Goal: Complete application form

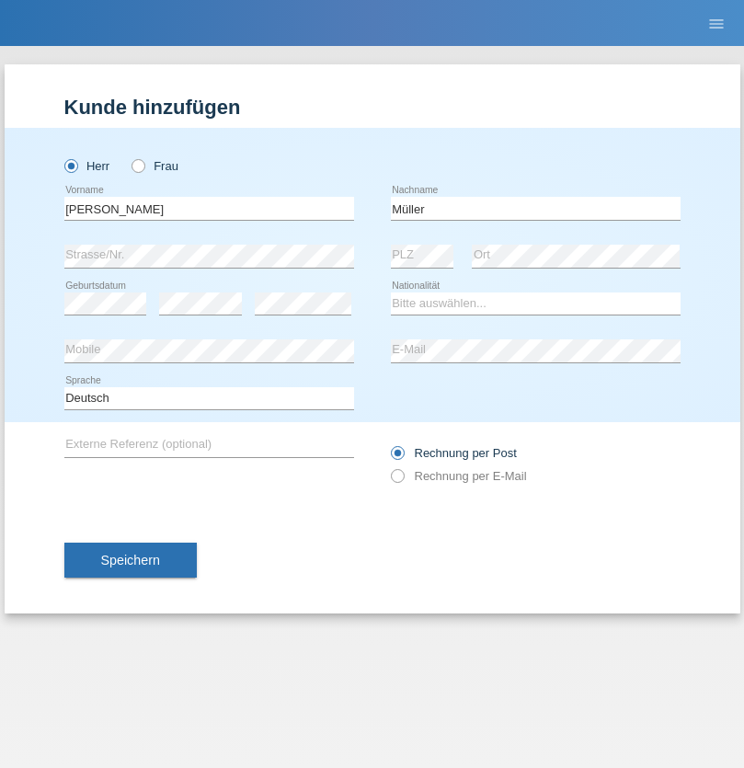
type input "Müller"
select select "DE"
select select "C"
select select "30"
select select "09"
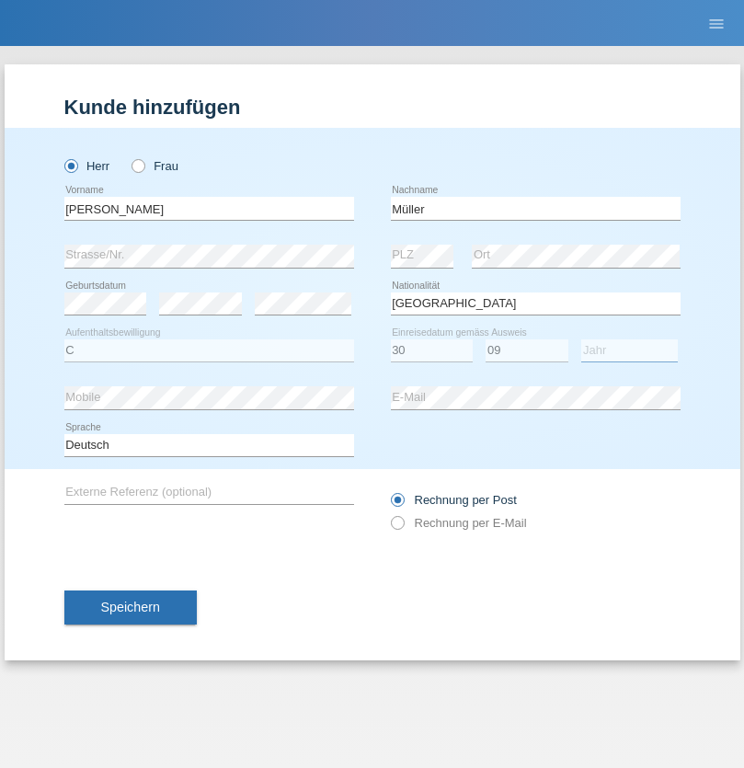
select select "2021"
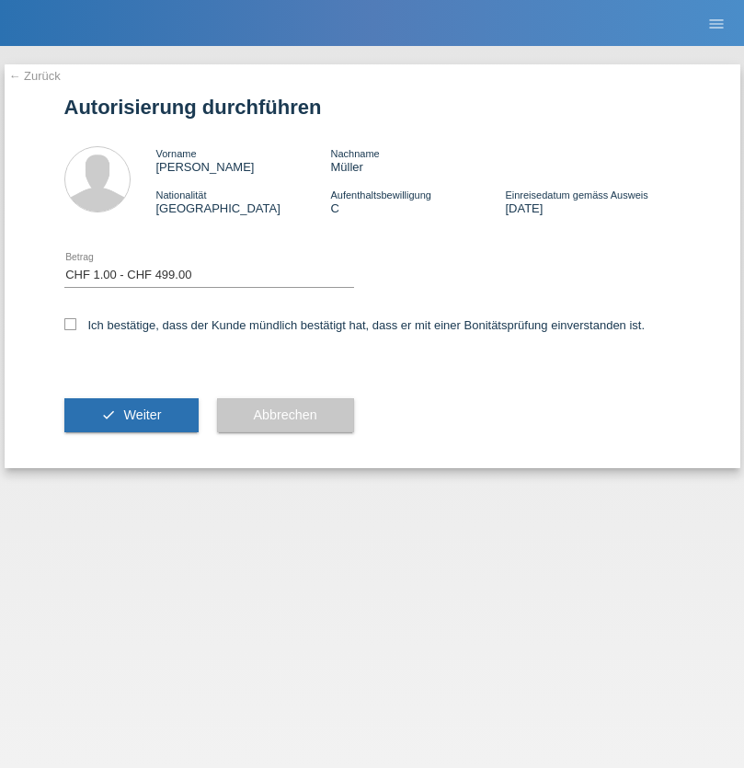
select select "1"
checkbox input "true"
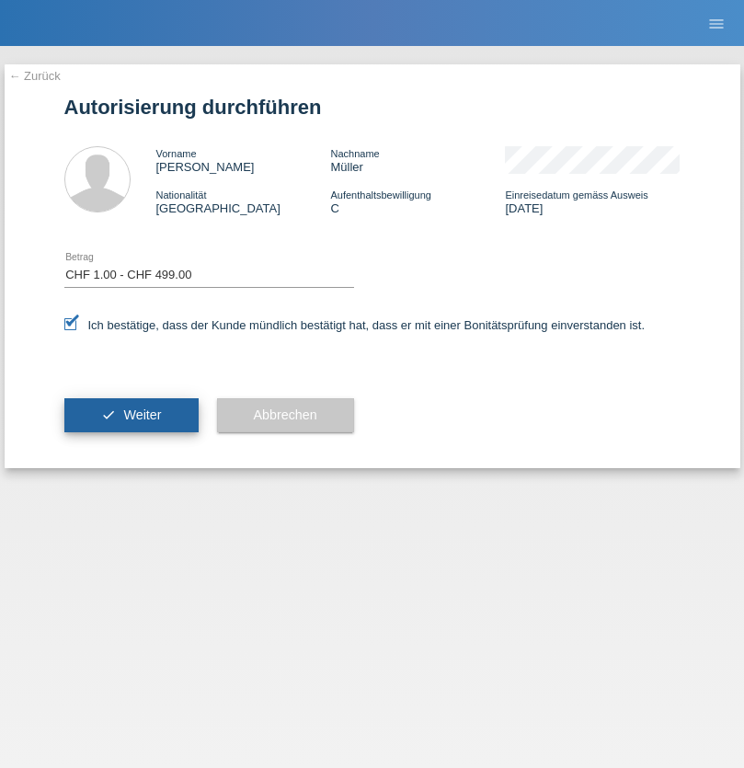
click at [131, 415] on span "Weiter" at bounding box center [142, 415] width 38 height 15
